Goal: Task Accomplishment & Management: Manage account settings

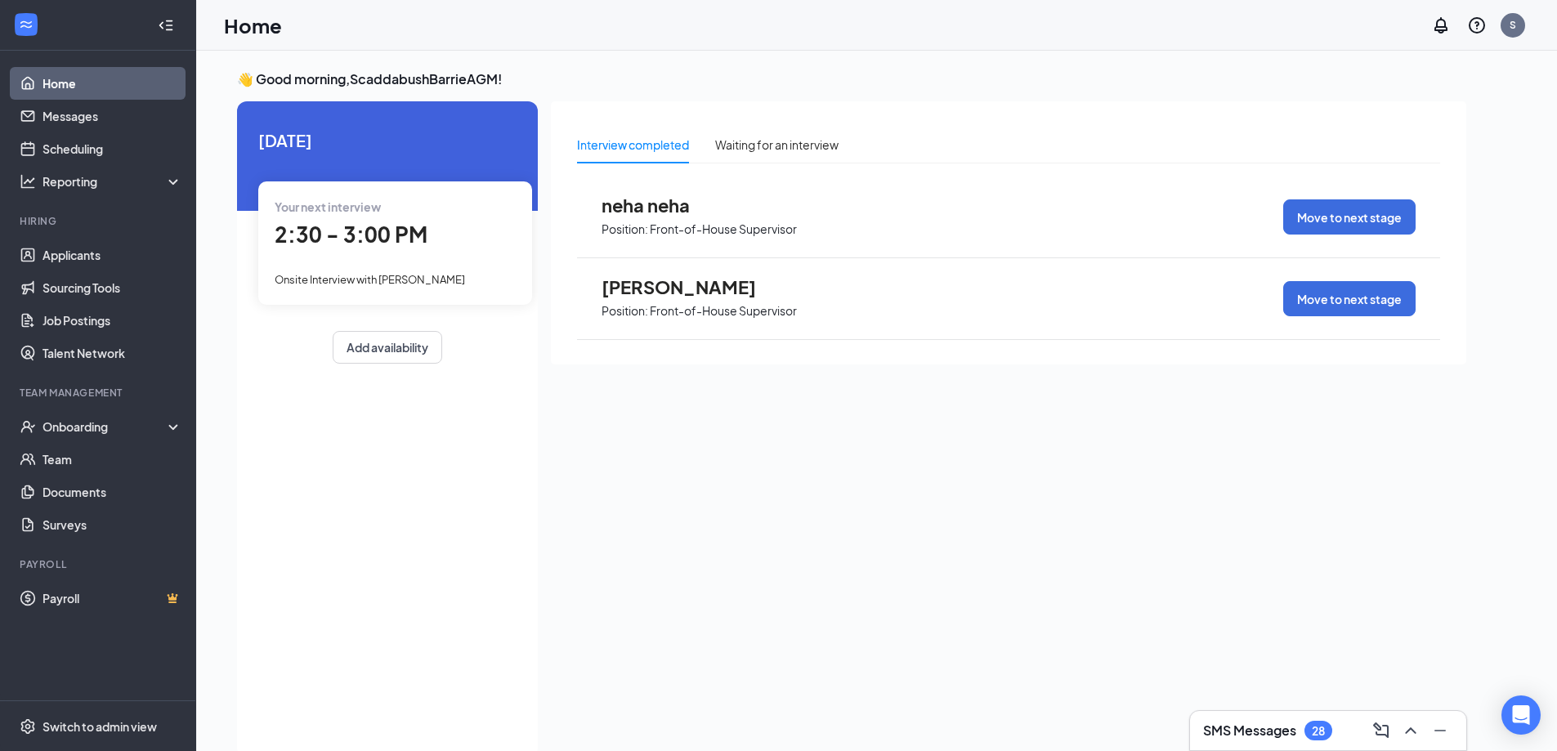
click at [645, 193] on div "neha neha Position: Front-of-House Supervisor Move to next stage" at bounding box center [1008, 218] width 863 height 82
click at [645, 197] on span "neha neha" at bounding box center [692, 205] width 180 height 21
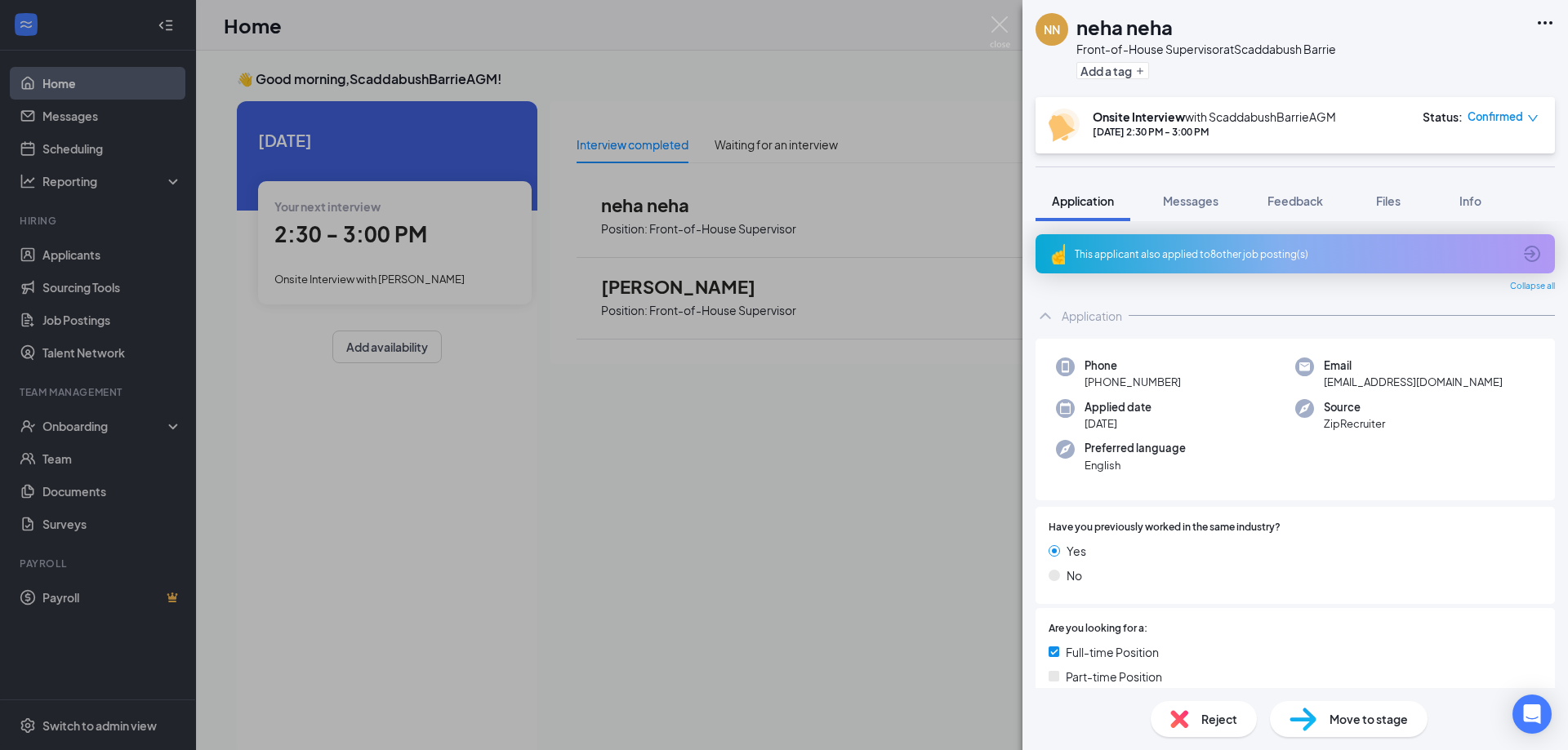
click at [1197, 718] on div "Reject" at bounding box center [1203, 719] width 106 height 36
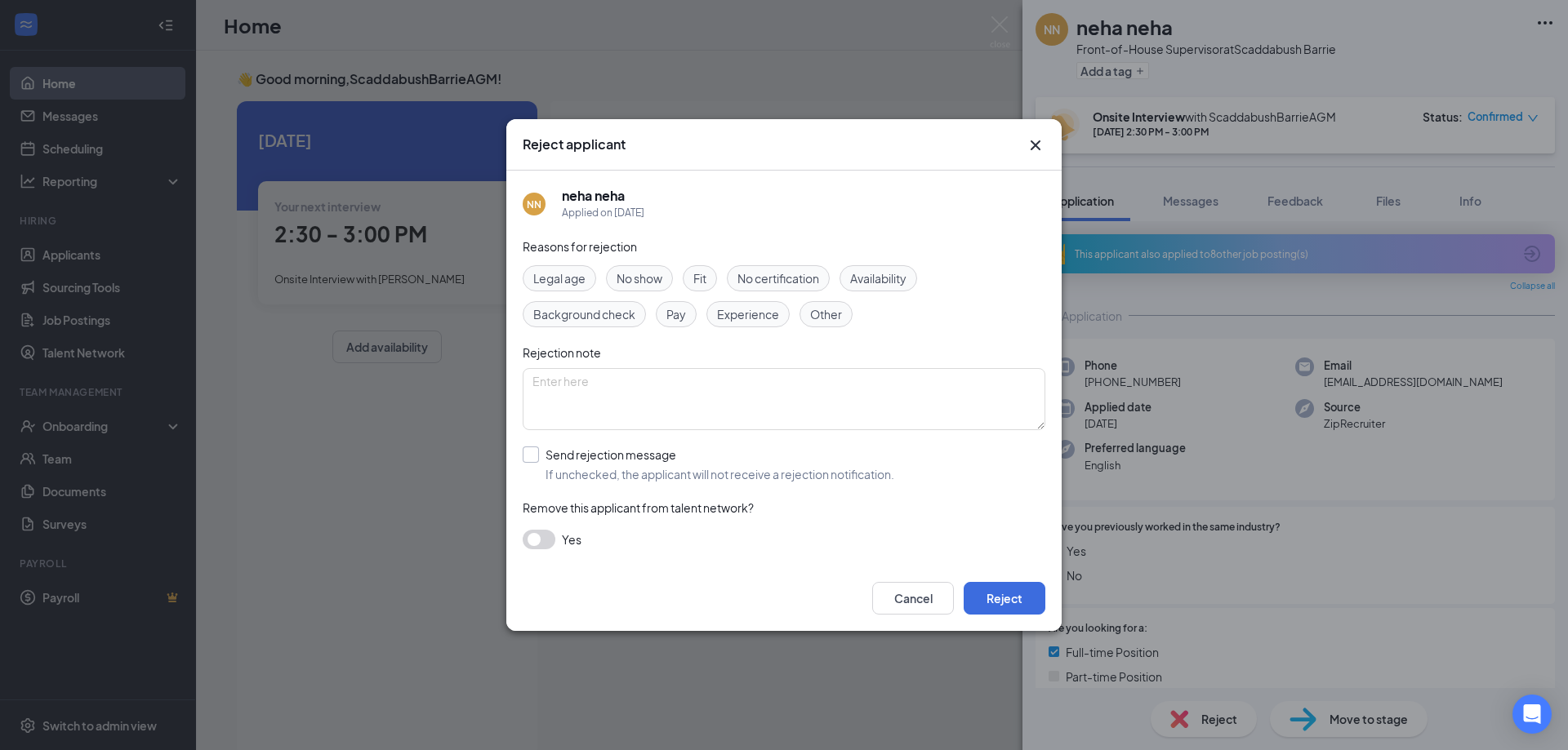
click at [533, 449] on input "Send rejection message If unchecked, the applicant will not receive a rejection…" at bounding box center [708, 464] width 372 height 36
checkbox input "true"
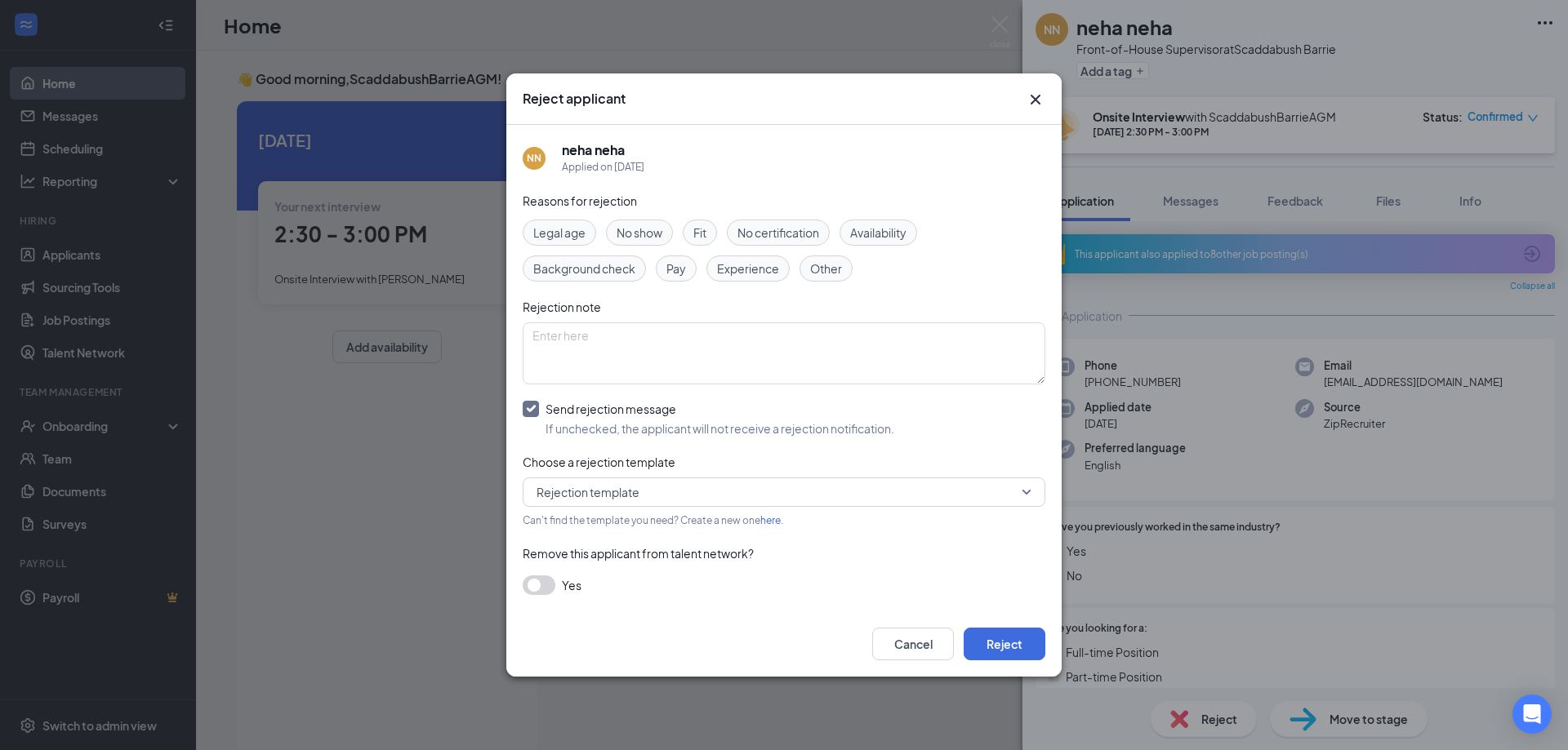
click at [633, 501] on span "Rejection template" at bounding box center [587, 492] width 103 height 25
click at [644, 529] on span "Best of Luck" at bounding box center [783, 535] width 496 height 18
click at [1005, 649] on button "Reject" at bounding box center [1005, 644] width 82 height 33
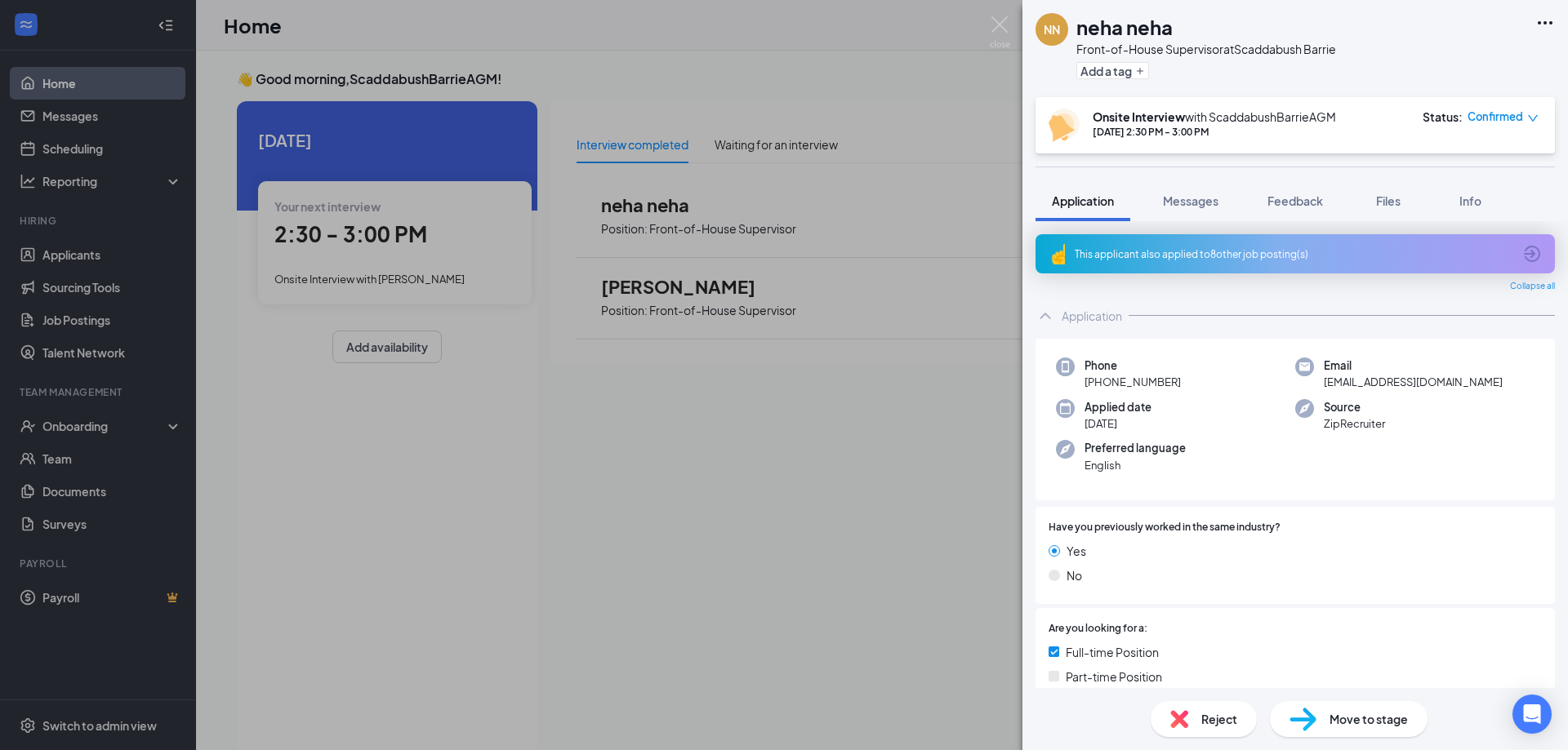
click at [589, 32] on div "NN neha neha Front-of-House Supervisor at Scaddabush Barrie Add a tag Onsite In…" at bounding box center [784, 375] width 1568 height 750
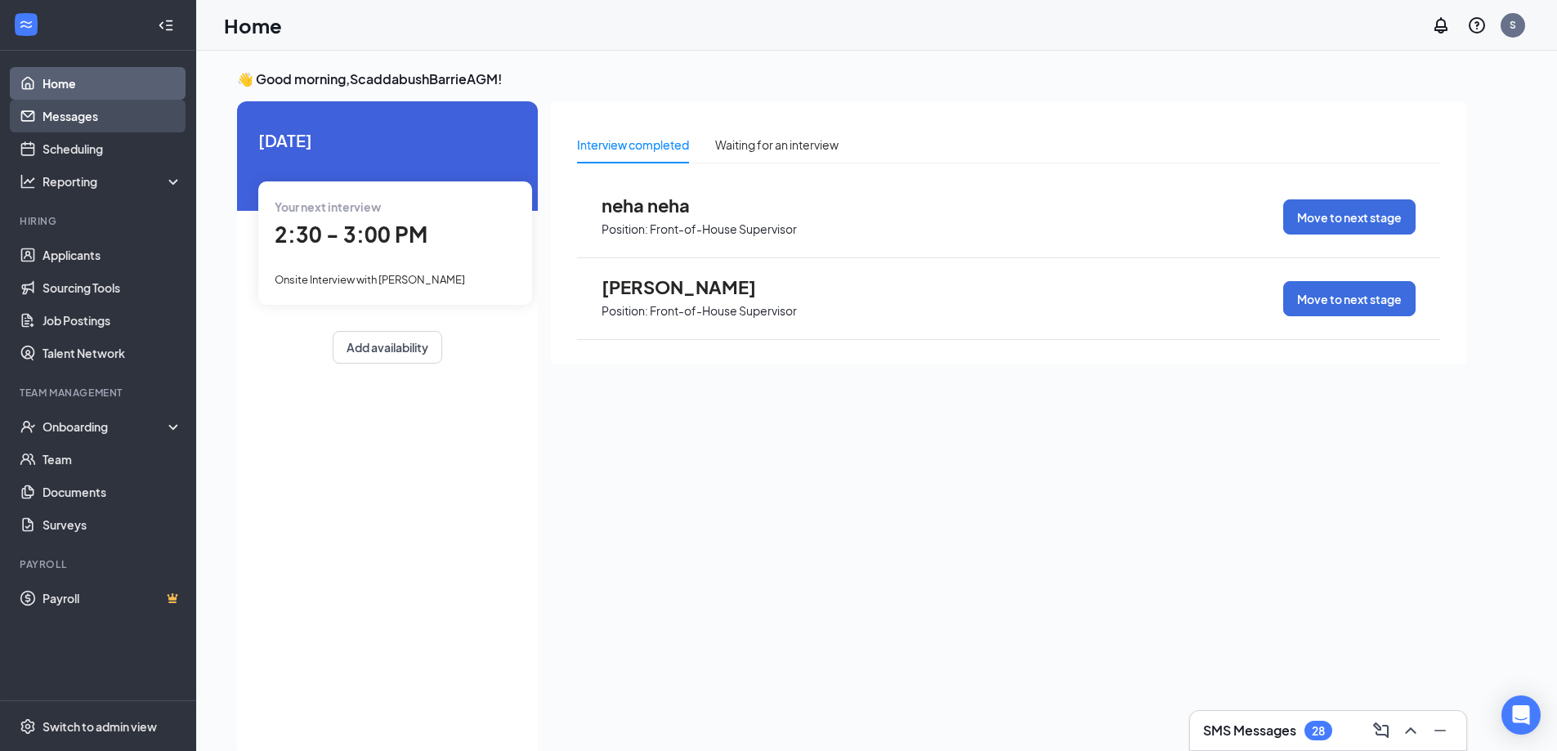
click at [88, 119] on link "Messages" at bounding box center [113, 116] width 140 height 33
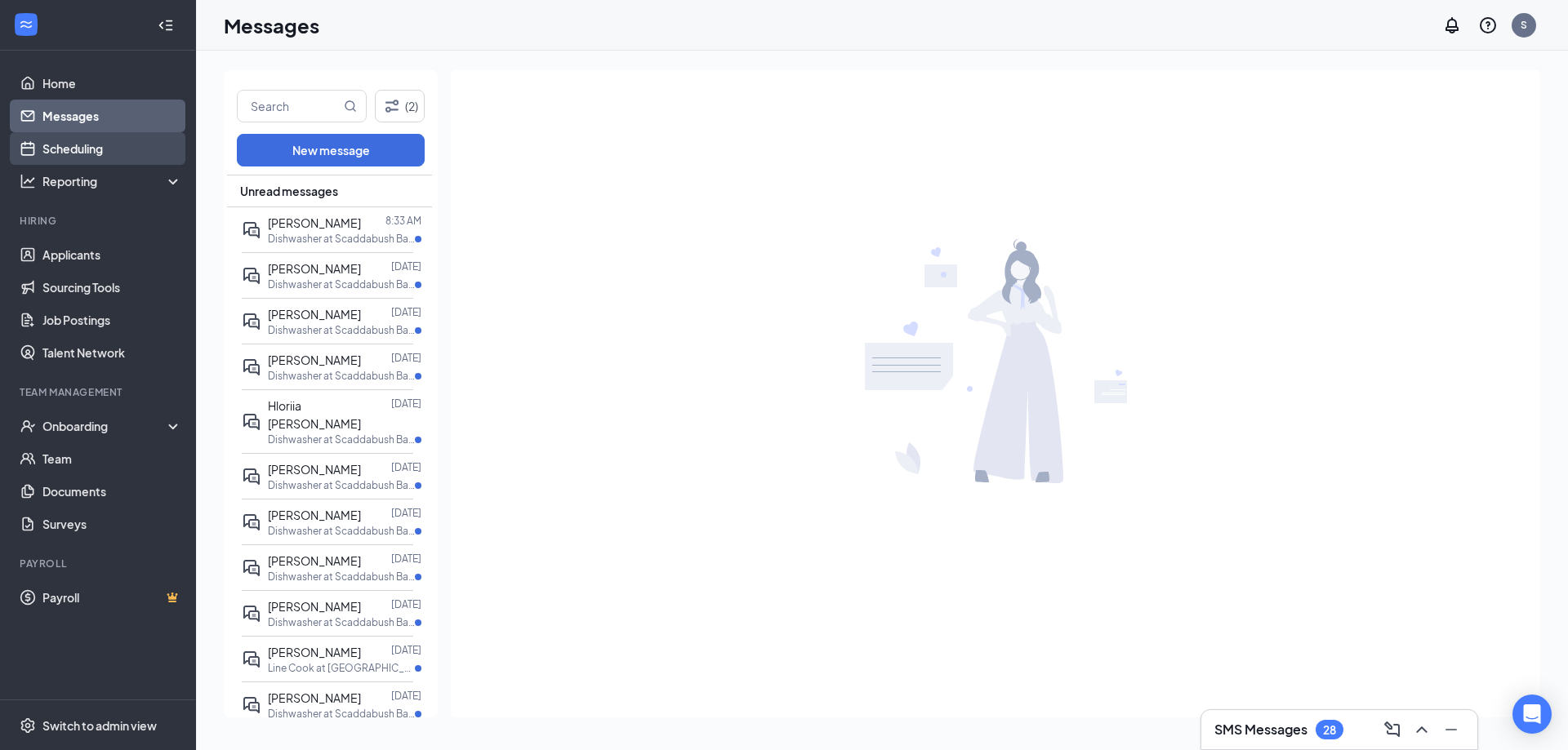
click at [103, 147] on link "Scheduling" at bounding box center [113, 148] width 140 height 33
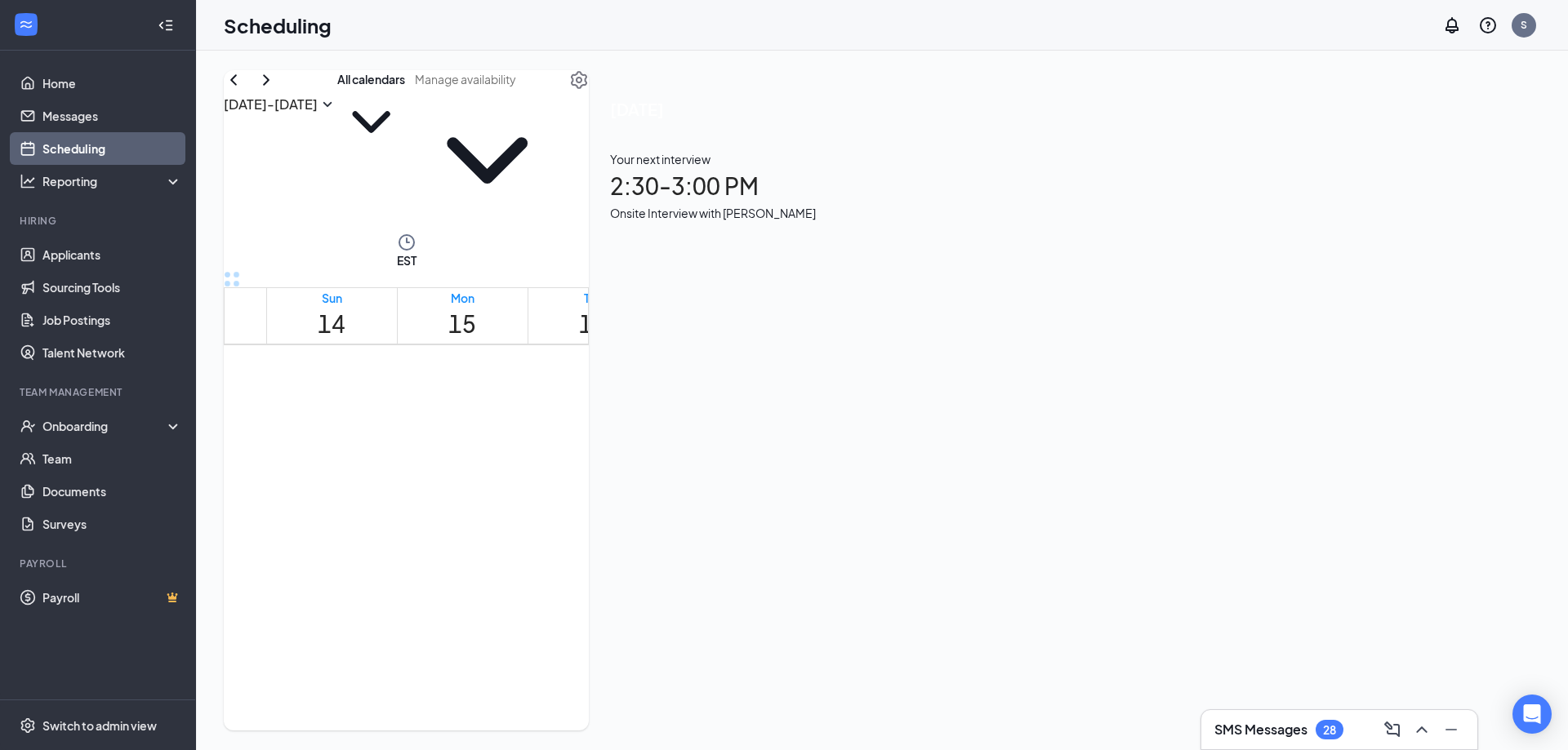
scroll to position [1254, 0]
click at [637, 605] on span "2:30-3:00 PM" at bounding box center [637, 628] width 28 height 47
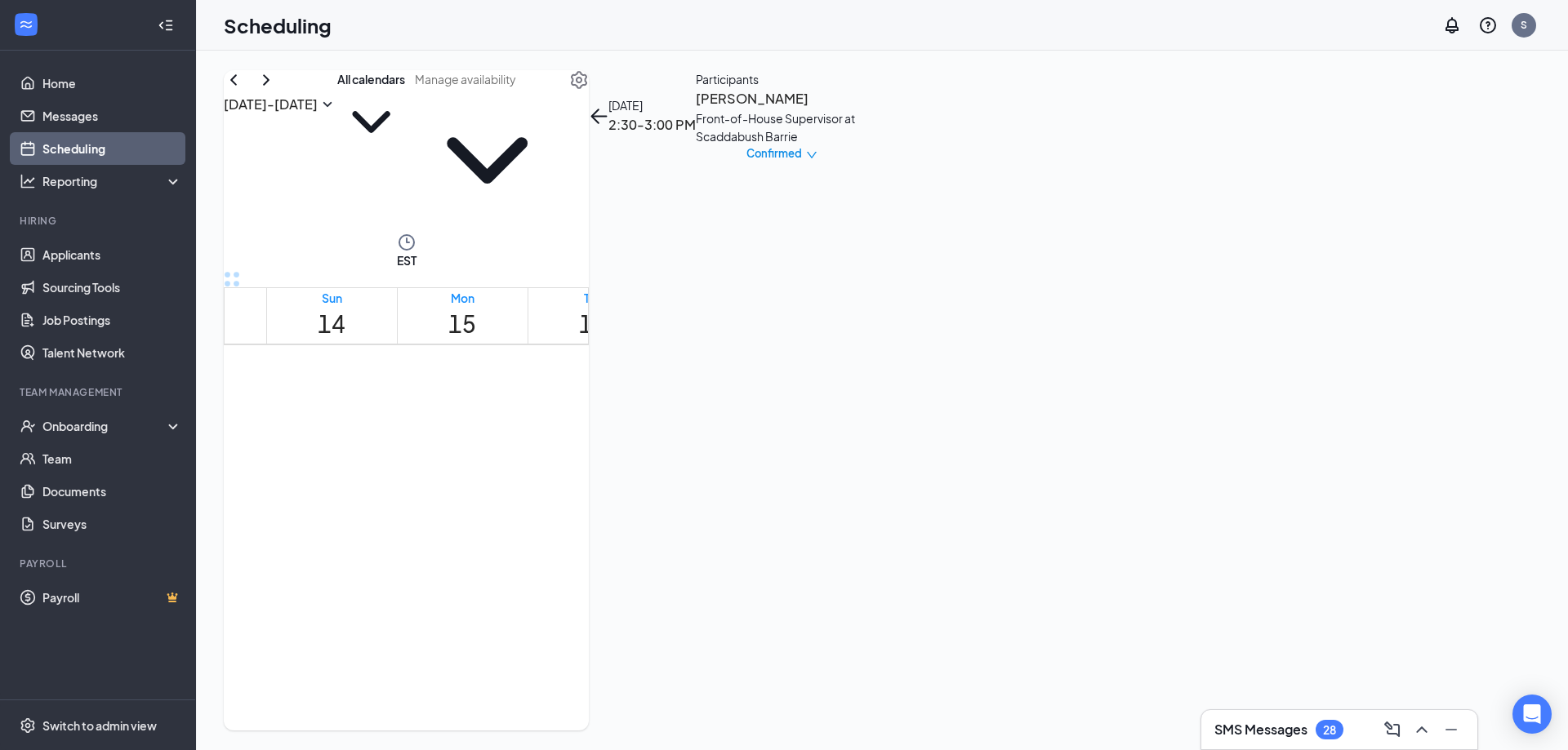
click at [781, 605] on span "2:30-3:00 PM" at bounding box center [768, 628] width 28 height 47
click at [867, 110] on h3 "[PERSON_NAME]" at bounding box center [782, 98] width 172 height 21
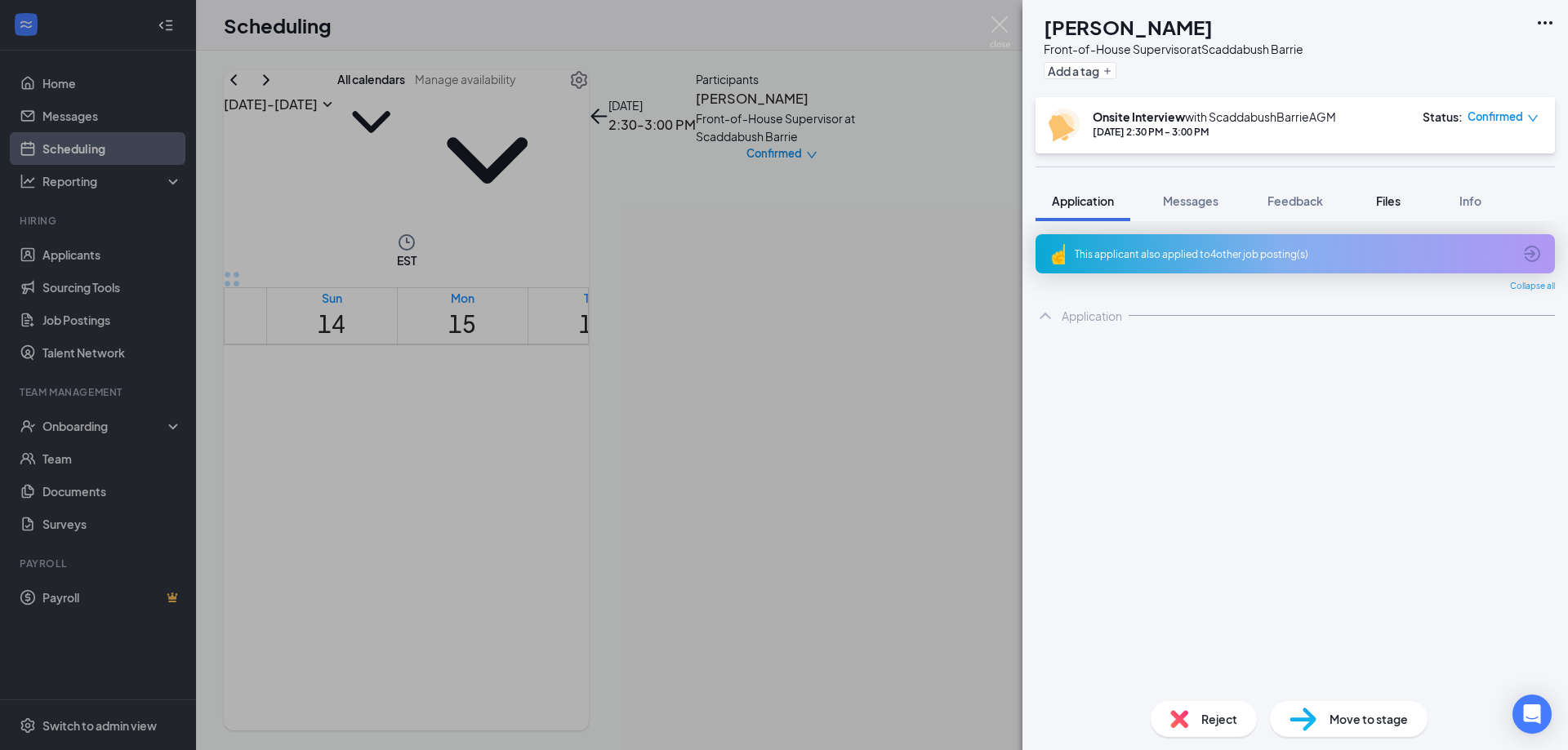
click at [1396, 199] on span "Files" at bounding box center [1388, 201] width 25 height 15
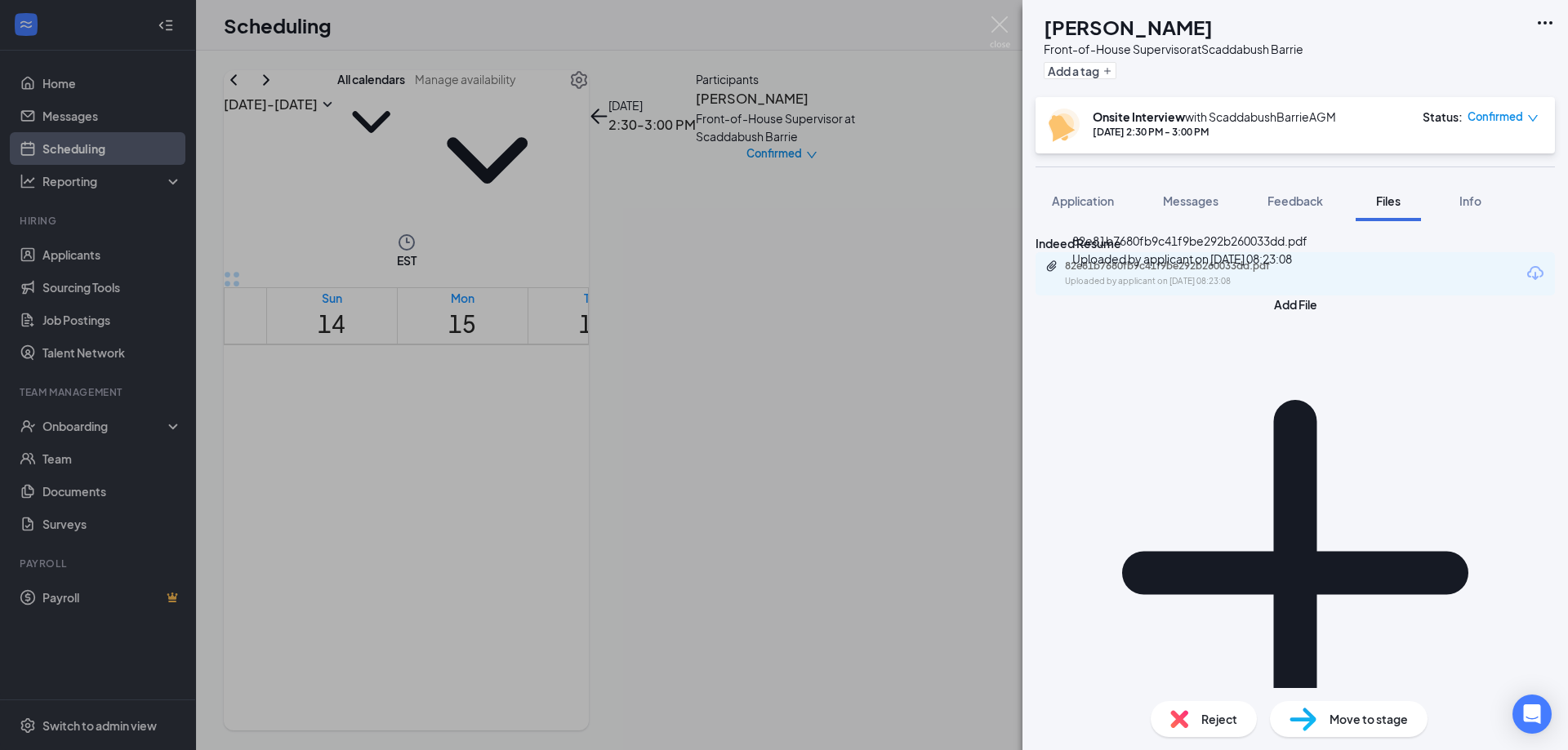
click at [1123, 273] on div "82e81b7680fb9c41f9be292b260033dd.pdf" at bounding box center [1178, 266] width 229 height 13
click at [1188, 714] on div "Reject" at bounding box center [1203, 719] width 106 height 36
checkbox input "true"
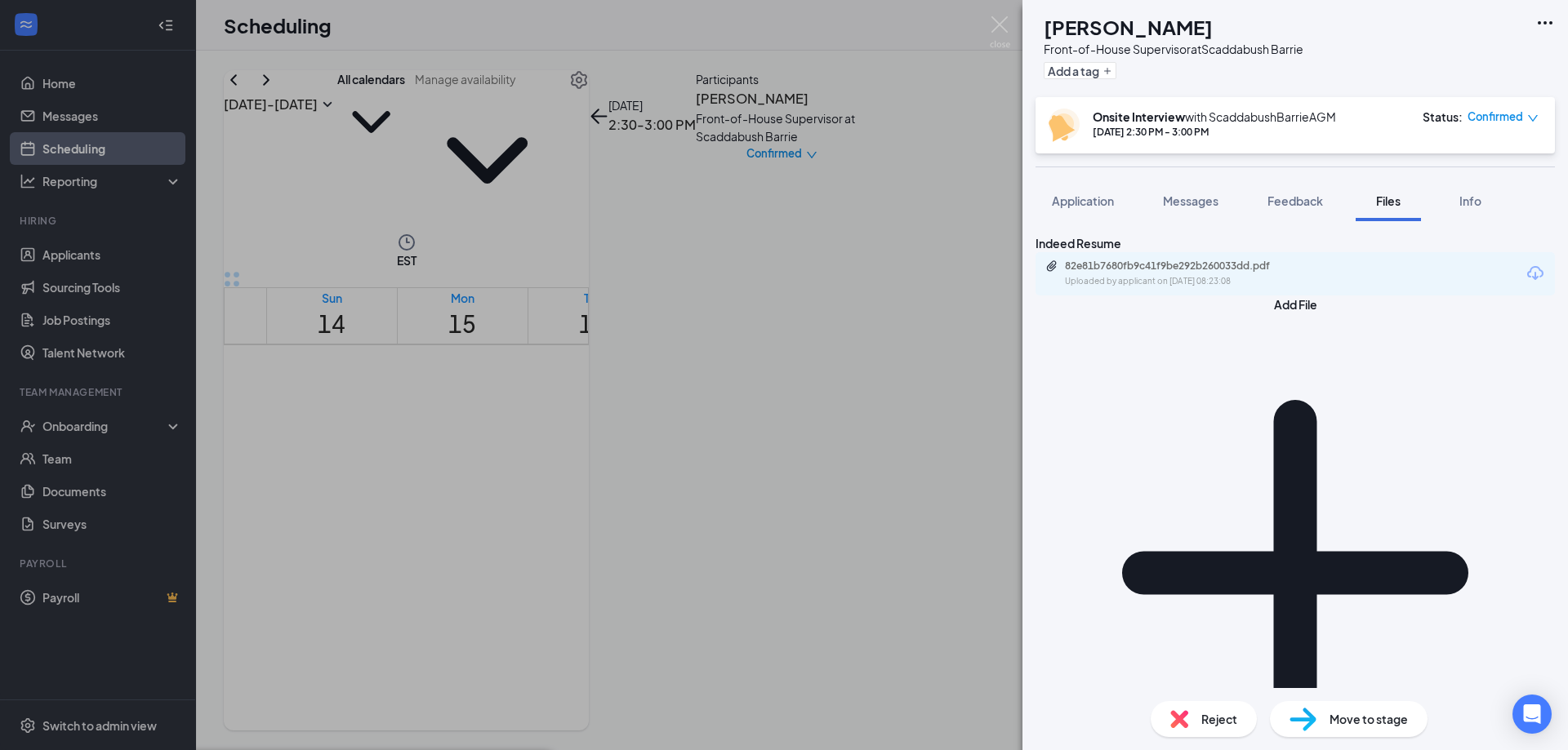
click at [994, 28] on img at bounding box center [1000, 32] width 20 height 32
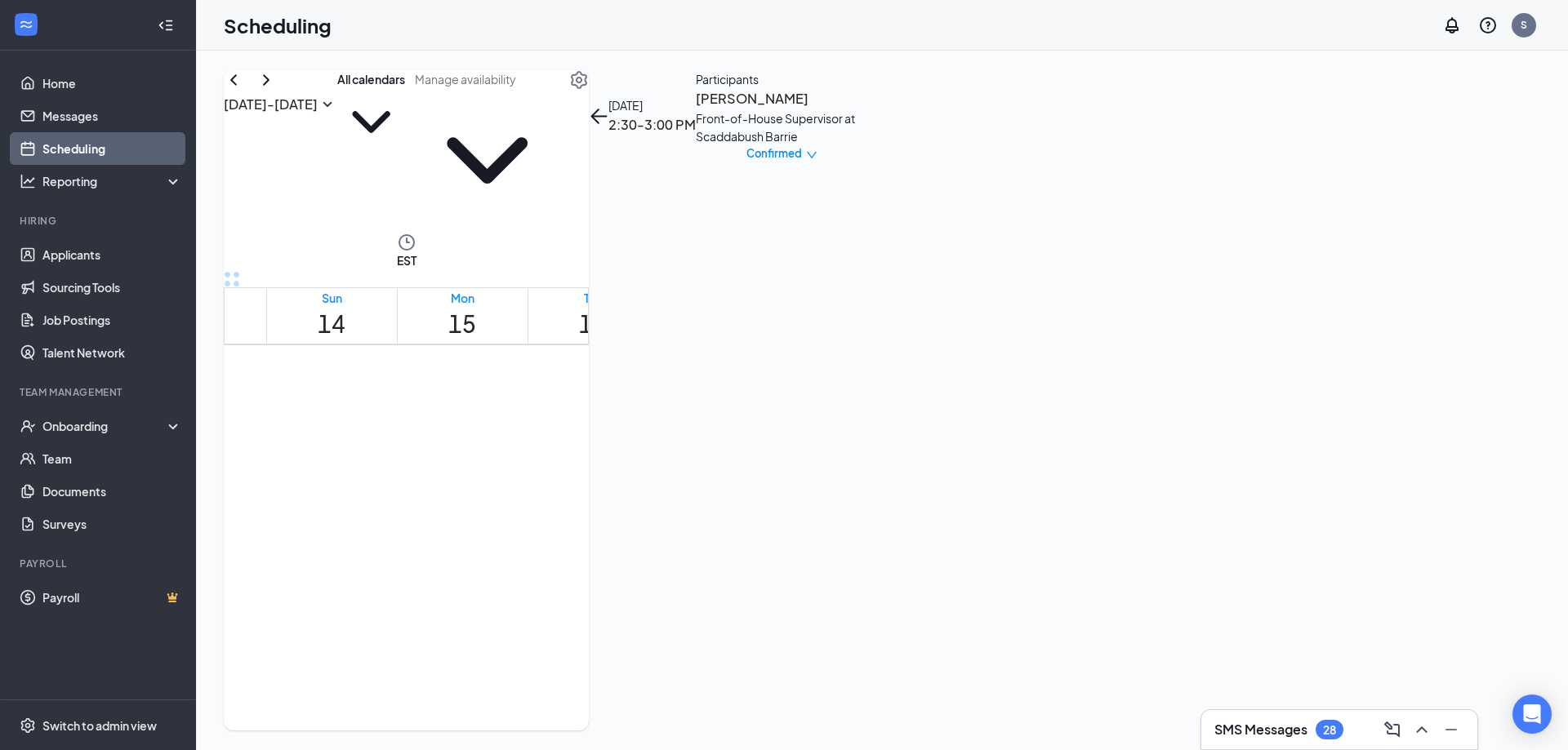
click at [910, 605] on span "2:30-3:00 PM" at bounding box center [898, 628] width 28 height 47
click at [867, 110] on h3 "[PERSON_NAME]" at bounding box center [782, 98] width 172 height 21
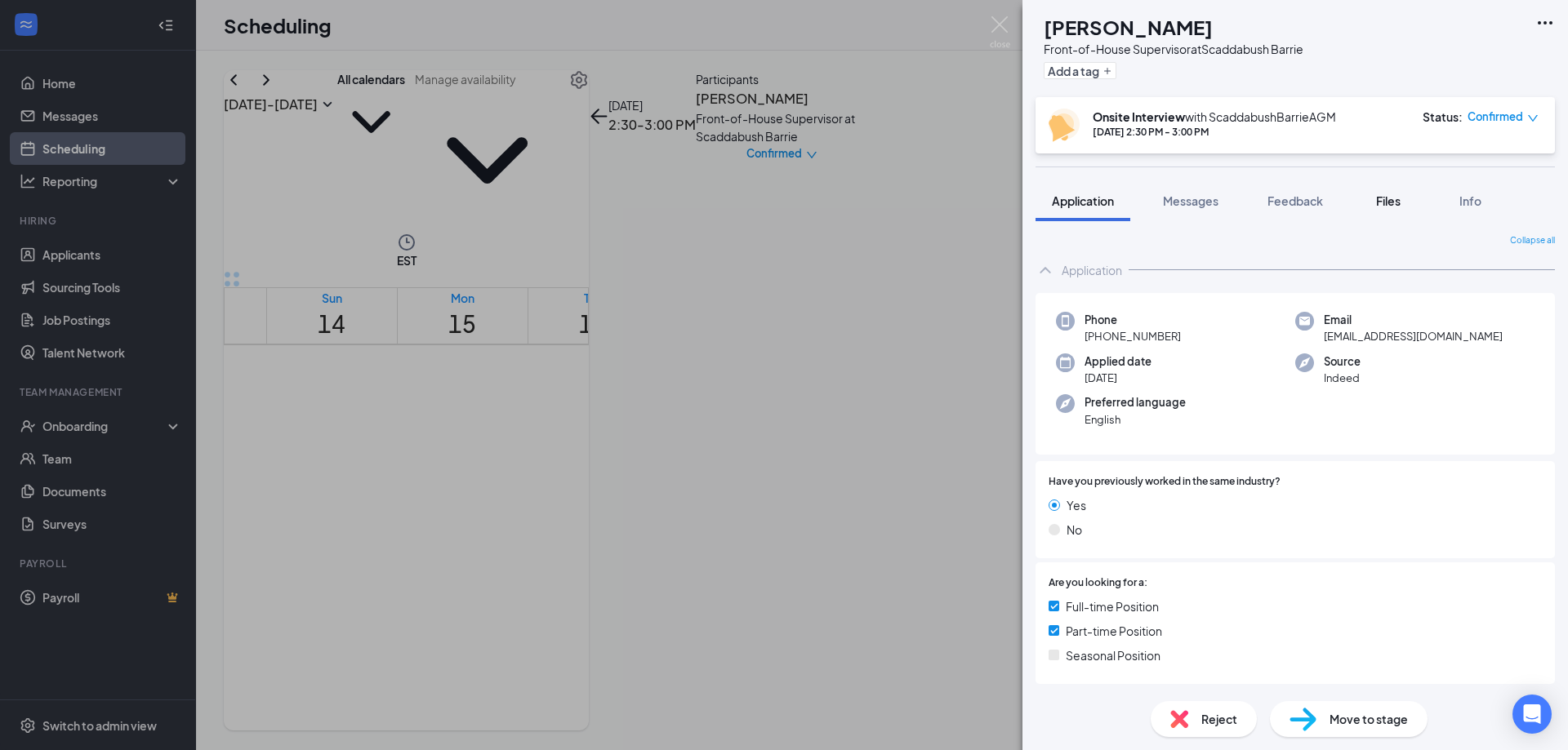
click at [1400, 209] on button "Files" at bounding box center [1387, 201] width 65 height 41
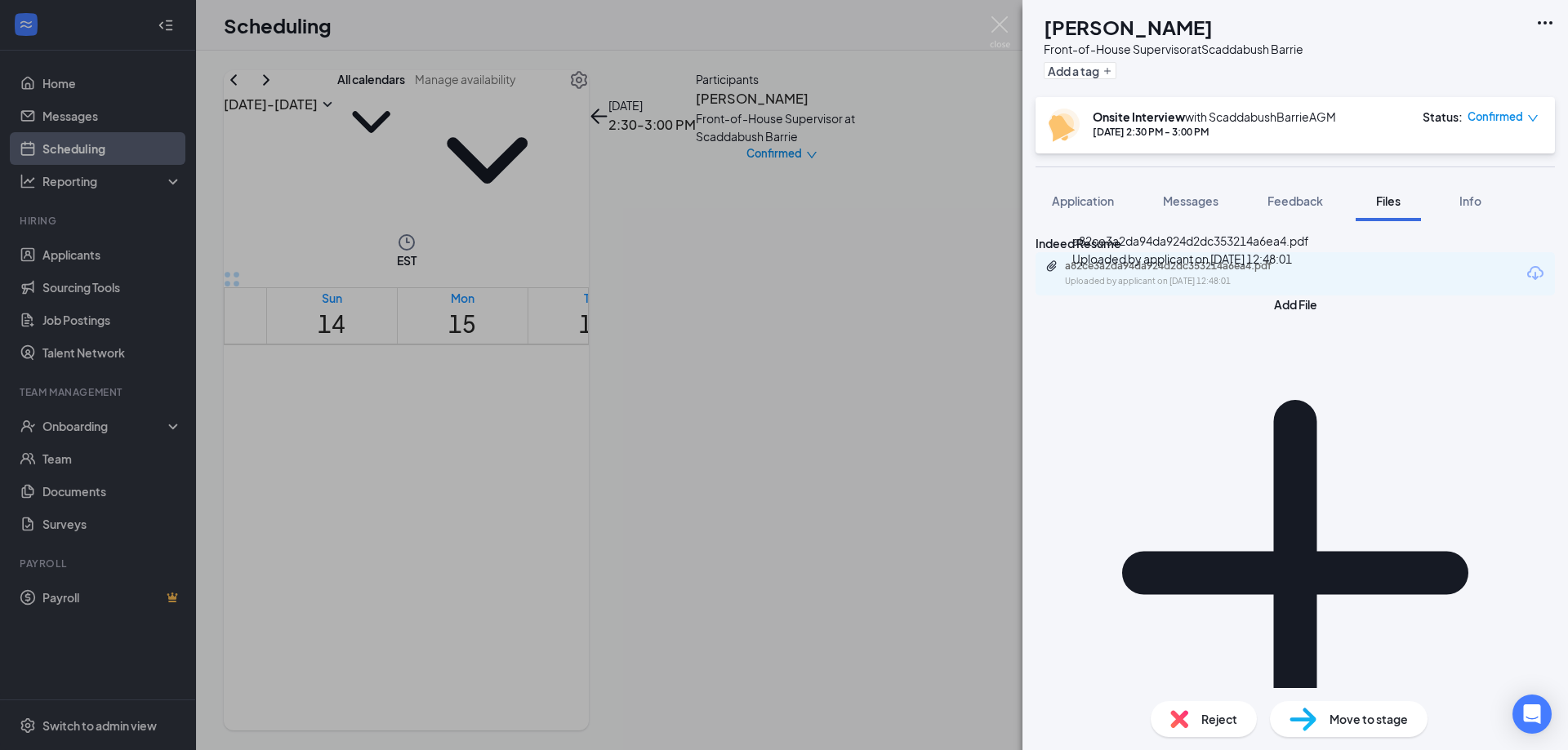
click at [1113, 289] on div "Uploaded by applicant on [DATE] 12:48:01" at bounding box center [1186, 282] width 245 height 13
click at [918, 276] on div "DP [PERSON_NAME] Front-of-House Supervisor at Scaddabush Barrie Add a tag Onsit…" at bounding box center [784, 375] width 1568 height 750
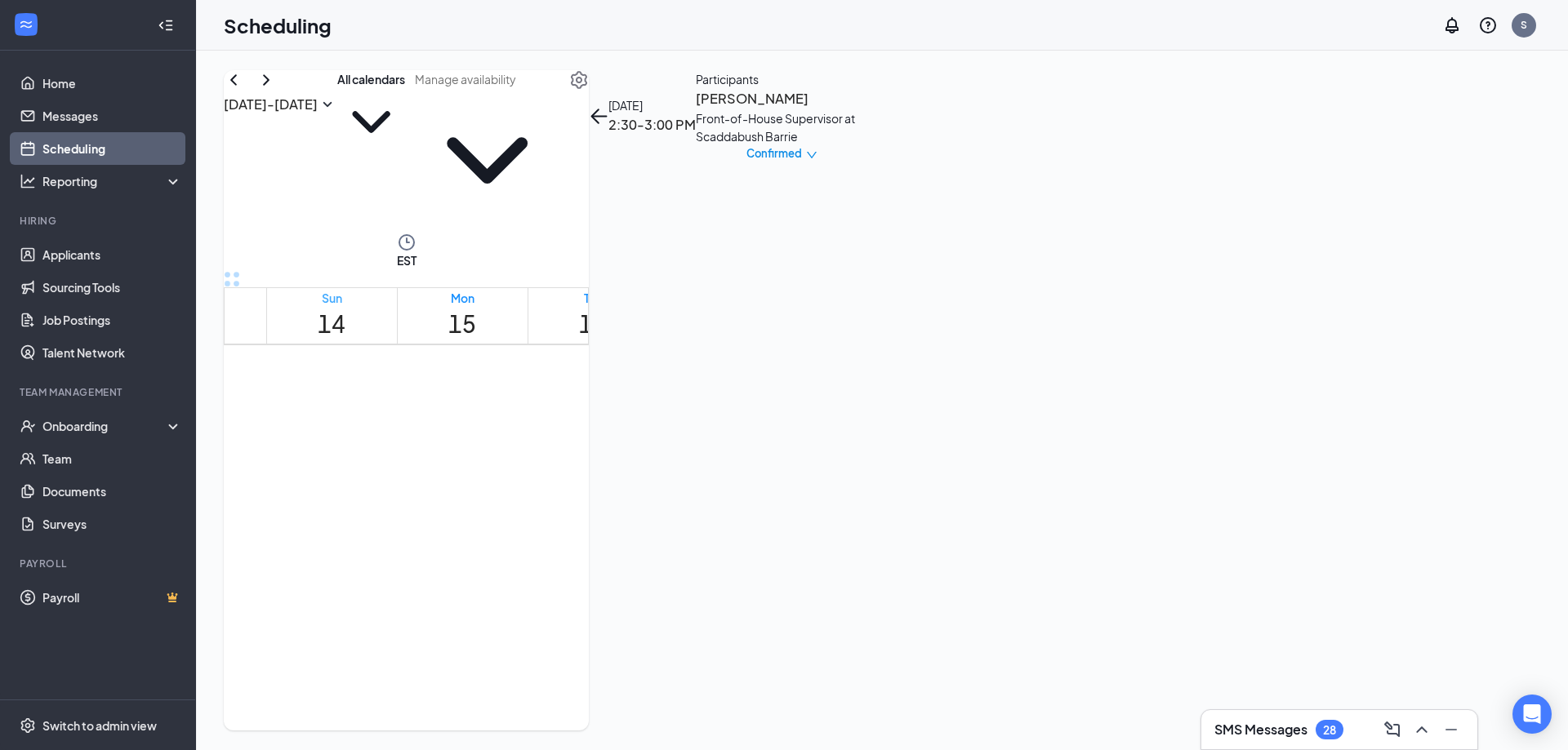
scroll to position [601, 0]
